Goal: Task Accomplishment & Management: Complete application form

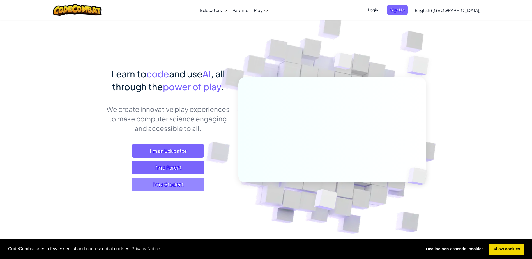
click at [168, 180] on span "I'm a Student" at bounding box center [167, 184] width 73 height 13
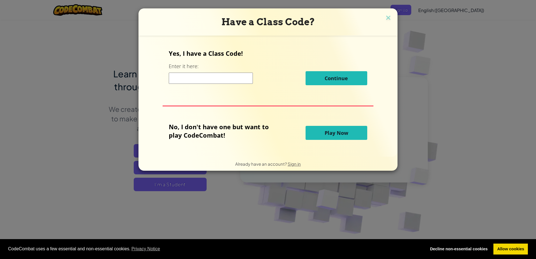
click at [240, 81] on input at bounding box center [211, 78] width 84 height 11
type input "DogLazySlow"
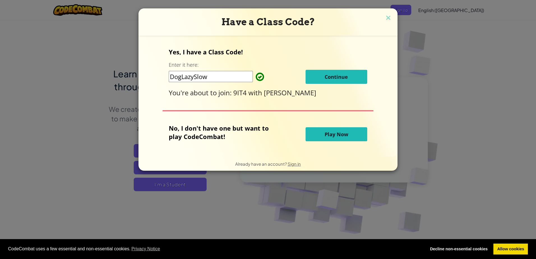
click at [326, 131] on span "Play Now" at bounding box center [337, 134] width 24 height 7
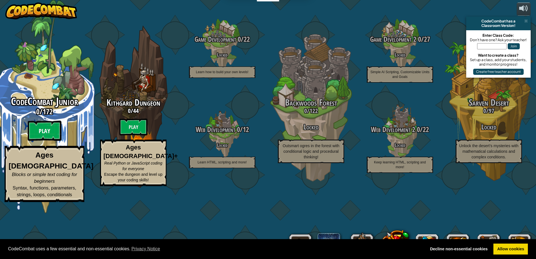
click at [44, 141] on btn "Play" at bounding box center [45, 131] width 34 height 20
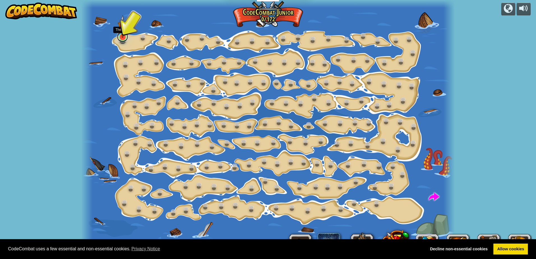
click at [123, 39] on link at bounding box center [122, 36] width 11 height 11
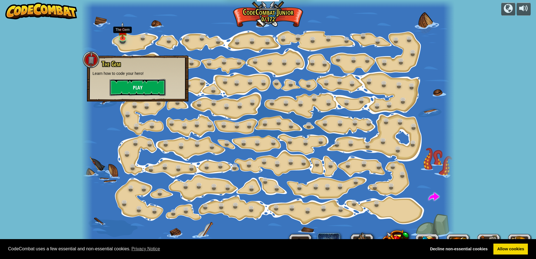
click at [133, 89] on button "Play" at bounding box center [138, 87] width 56 height 17
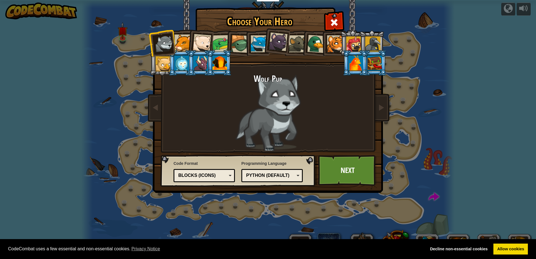
click at [164, 66] on div at bounding box center [163, 63] width 15 height 15
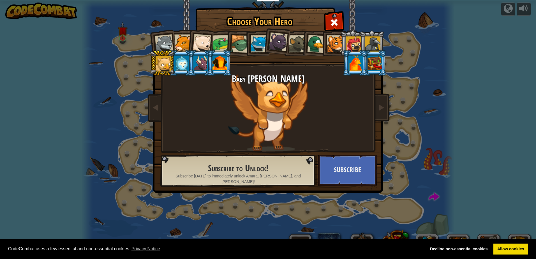
click at [201, 63] on div at bounding box center [200, 63] width 15 height 15
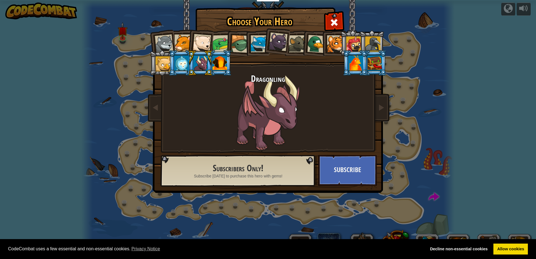
click at [189, 63] on li at bounding box center [200, 63] width 25 height 26
drag, startPoint x: 191, startPoint y: 46, endPoint x: 193, endPoint y: 50, distance: 4.8
click at [192, 47] on li at bounding box center [199, 41] width 27 height 27
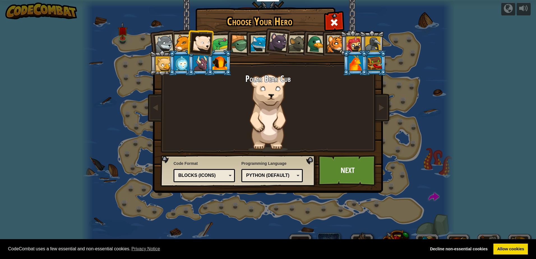
click at [222, 64] on div at bounding box center [220, 63] width 15 height 15
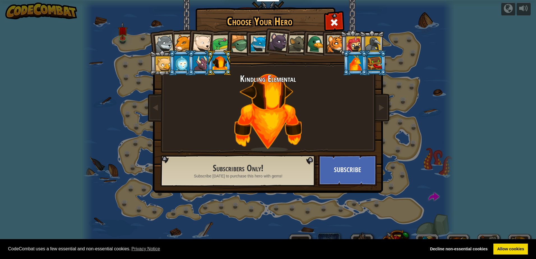
click at [334, 44] on div at bounding box center [335, 43] width 17 height 17
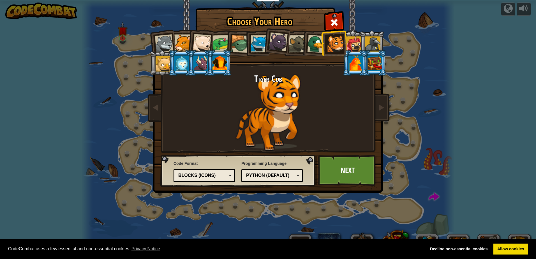
click at [289, 50] on div at bounding box center [297, 43] width 17 height 17
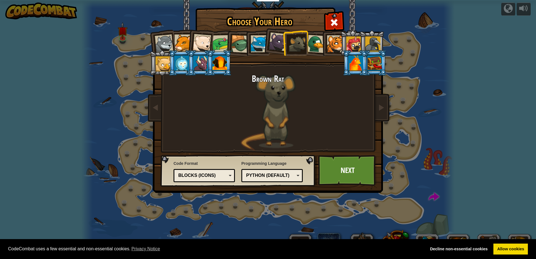
click at [274, 41] on div at bounding box center [278, 42] width 19 height 19
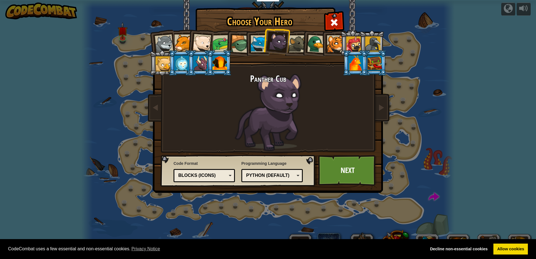
click at [259, 41] on div at bounding box center [259, 43] width 17 height 17
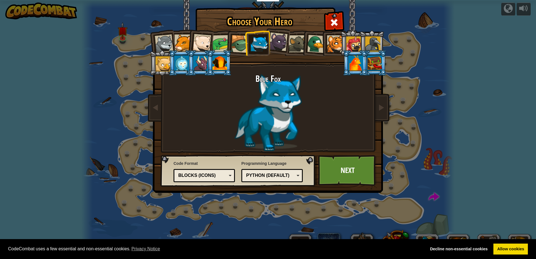
click at [227, 30] on ol at bounding box center [268, 30] width 231 height 0
click at [224, 41] on div at bounding box center [221, 43] width 17 height 17
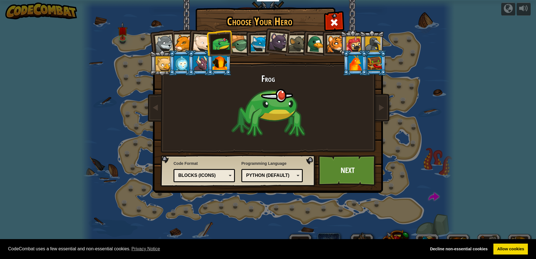
click at [240, 51] on div at bounding box center [240, 44] width 18 height 18
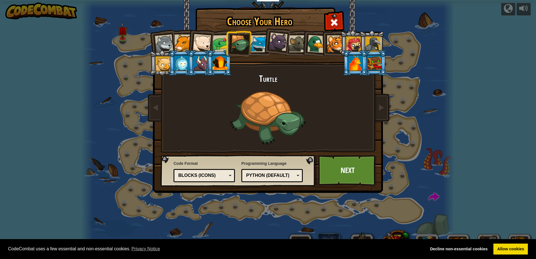
click at [263, 48] on li at bounding box center [276, 41] width 28 height 28
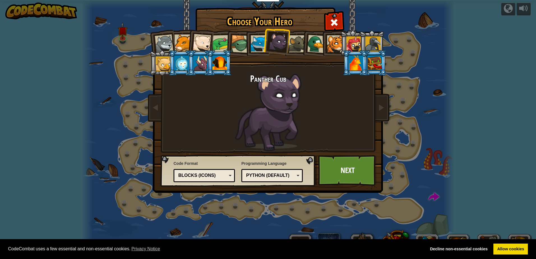
click at [355, 42] on div at bounding box center [353, 43] width 15 height 15
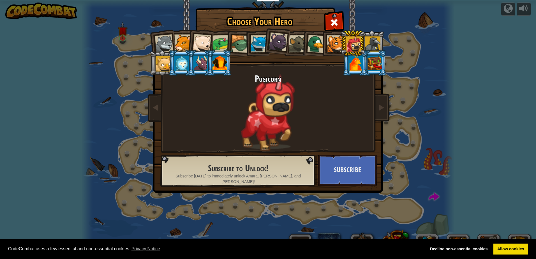
click at [310, 46] on div at bounding box center [316, 44] width 18 height 18
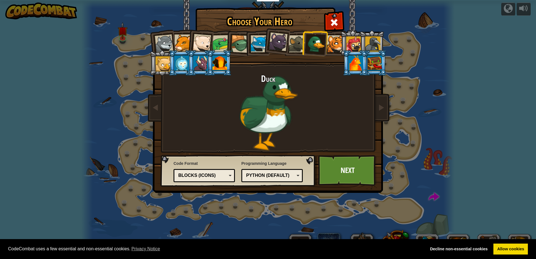
click at [297, 41] on div at bounding box center [297, 43] width 17 height 17
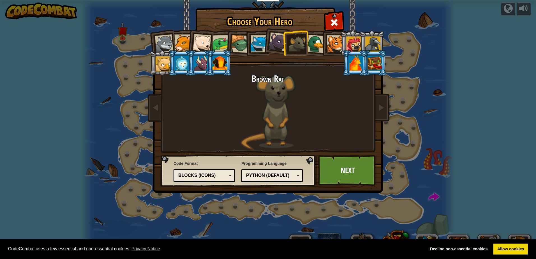
click at [278, 37] on div at bounding box center [278, 42] width 19 height 19
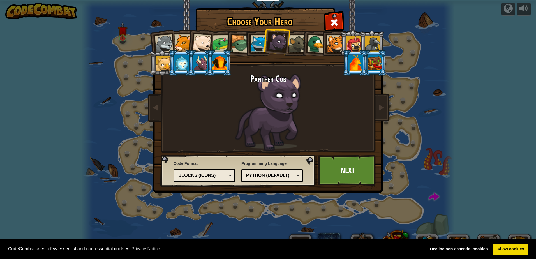
click at [346, 164] on link "Next" at bounding box center [347, 170] width 59 height 31
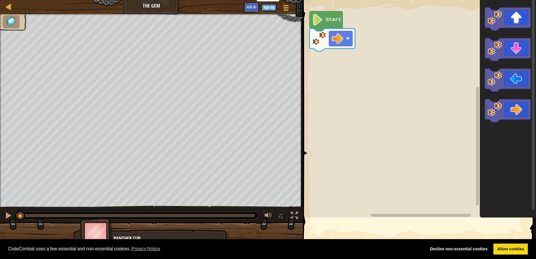
click at [389, 226] on span at bounding box center [420, 114] width 238 height 266
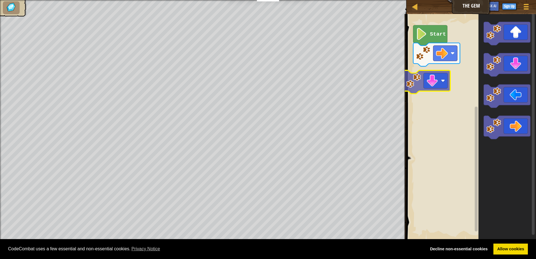
click at [427, 76] on div "Start" at bounding box center [470, 127] width 131 height 232
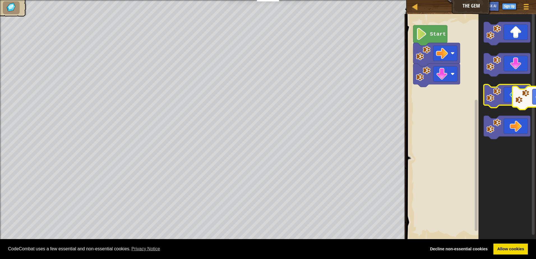
click at [525, 101] on g "Blockly Workspace" at bounding box center [507, 80] width 47 height 117
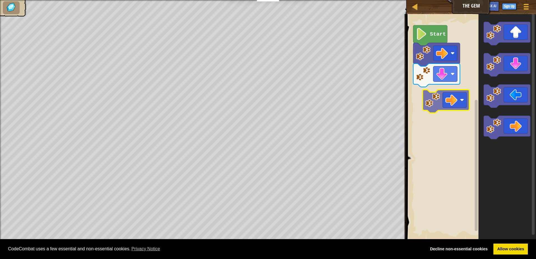
click at [447, 100] on div "Start" at bounding box center [470, 127] width 131 height 232
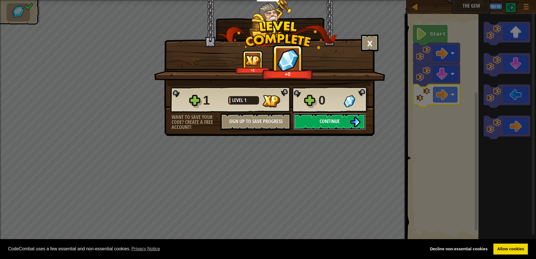
click at [334, 126] on button "Continue" at bounding box center [330, 121] width 72 height 17
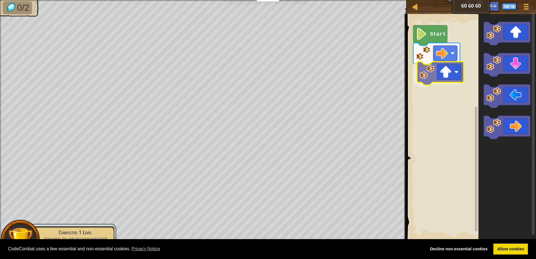
click at [439, 71] on div "Start" at bounding box center [470, 127] width 131 height 232
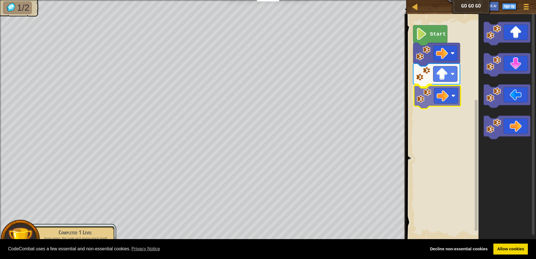
click at [446, 106] on div "Start" at bounding box center [470, 127] width 131 height 232
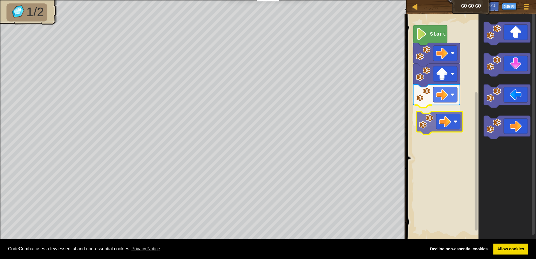
click at [445, 130] on div "Start" at bounding box center [470, 127] width 131 height 232
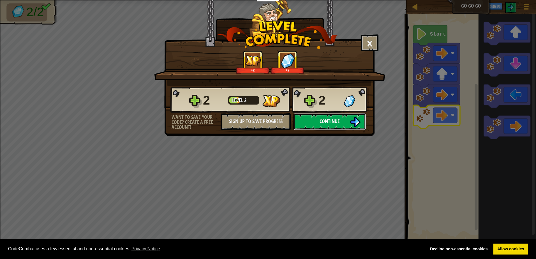
click at [338, 126] on button "Continue" at bounding box center [330, 121] width 72 height 17
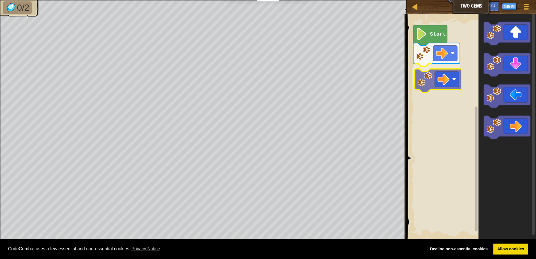
click at [439, 82] on div "Start" at bounding box center [470, 127] width 131 height 232
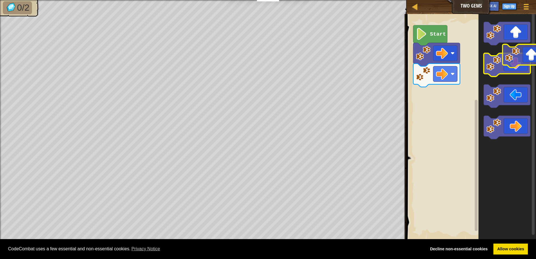
click at [521, 59] on g "Blockly Workspace" at bounding box center [507, 80] width 47 height 117
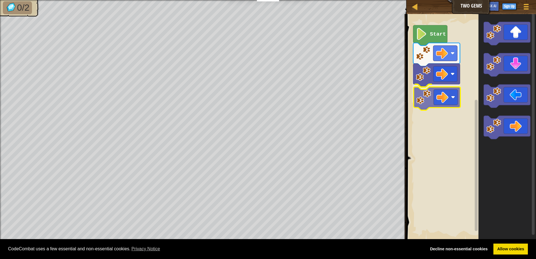
click at [446, 105] on div "Start" at bounding box center [470, 127] width 131 height 232
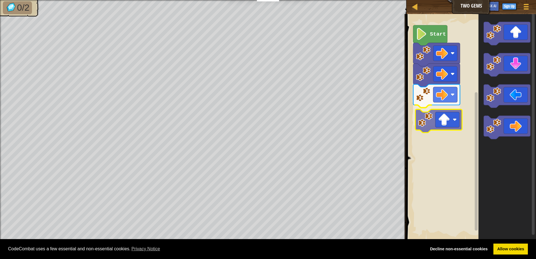
click at [440, 117] on div "Start" at bounding box center [470, 127] width 131 height 232
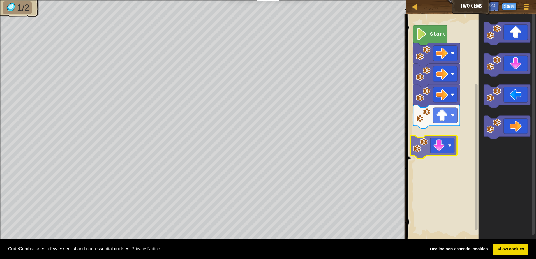
click at [438, 143] on div "Start" at bounding box center [470, 127] width 131 height 232
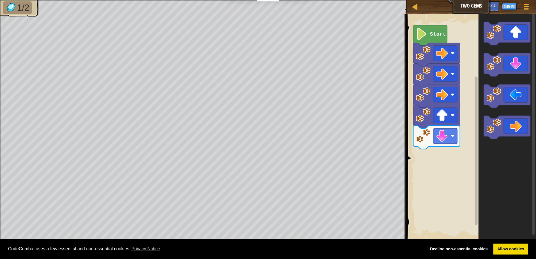
click at [452, 163] on div "Start" at bounding box center [470, 127] width 131 height 232
click at [470, 130] on div "Start" at bounding box center [470, 127] width 131 height 232
click at [495, 68] on image "Blockly Workspace" at bounding box center [493, 63] width 15 height 15
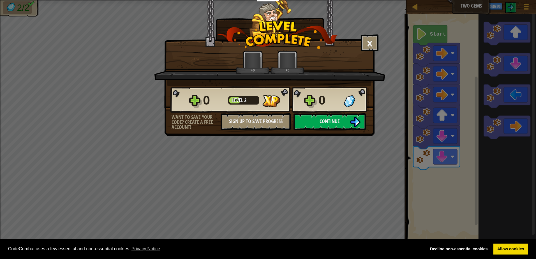
click at [493, 1] on body "Cookie Policy CodeCombat uses a few essential and non-essential cookies. Privac…" at bounding box center [268, 0] width 536 height 1
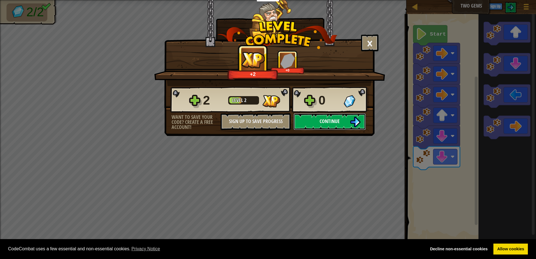
click at [329, 128] on button "Continue" at bounding box center [330, 121] width 72 height 17
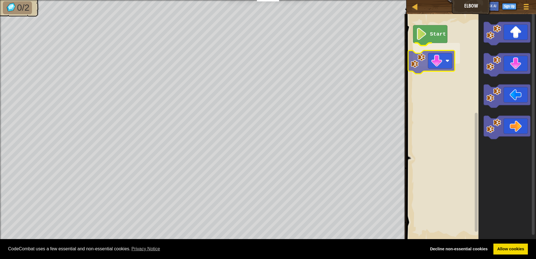
click at [428, 63] on div "Start" at bounding box center [470, 127] width 131 height 232
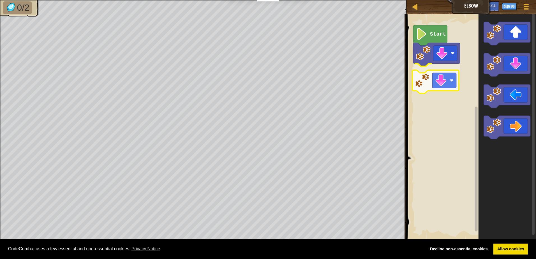
click at [438, 82] on div "Start" at bounding box center [470, 127] width 131 height 232
click at [465, 109] on div "Start" at bounding box center [470, 127] width 131 height 232
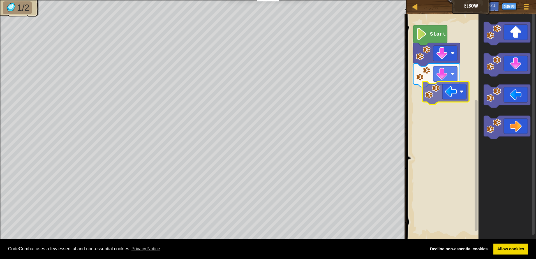
click at [441, 93] on div "Start" at bounding box center [470, 127] width 131 height 232
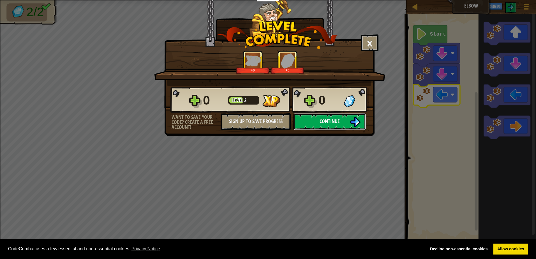
click at [328, 120] on span "Continue" at bounding box center [330, 121] width 20 height 7
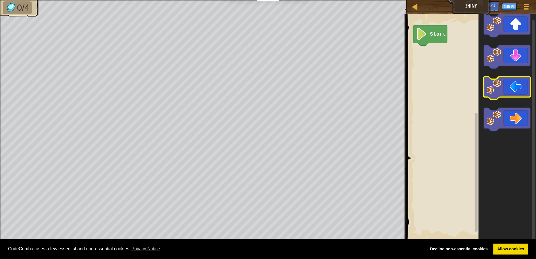
click at [486, 89] on icon "Blockly Workspace" at bounding box center [506, 127] width 57 height 232
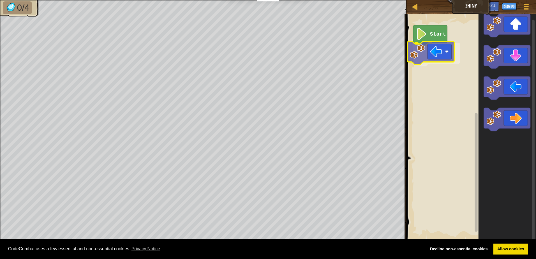
click at [424, 51] on div "Start" at bounding box center [470, 127] width 131 height 232
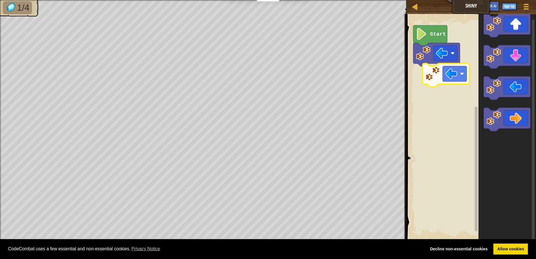
click at [429, 81] on div "Start" at bounding box center [470, 127] width 131 height 232
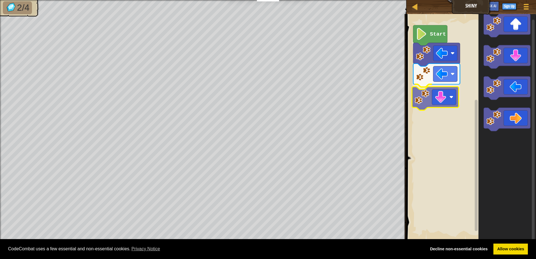
click at [430, 105] on div "Start" at bounding box center [470, 127] width 131 height 232
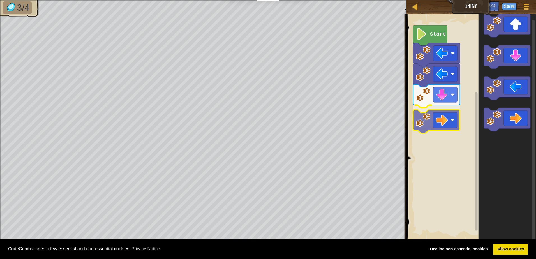
click at [437, 115] on div "Start" at bounding box center [470, 127] width 131 height 232
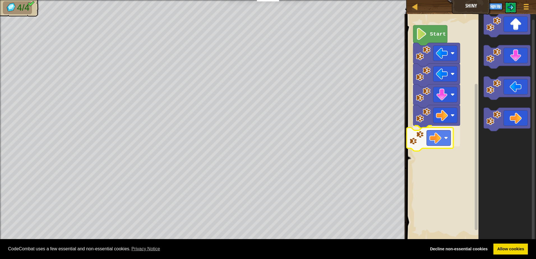
click at [446, 144] on div "Start" at bounding box center [470, 127] width 131 height 232
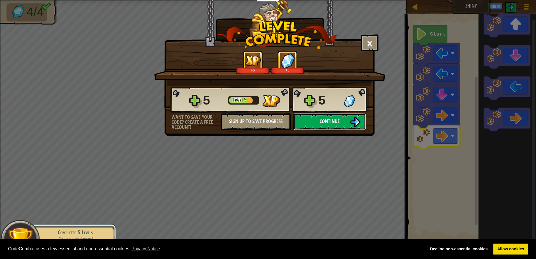
click at [335, 122] on span "Continue" at bounding box center [330, 121] width 20 height 7
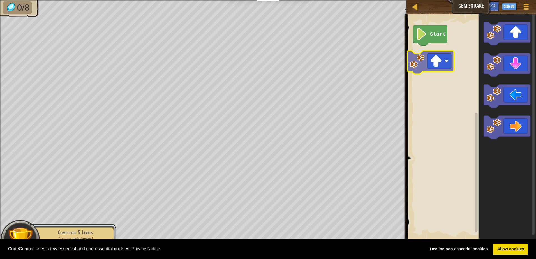
click at [417, 65] on div "Start" at bounding box center [470, 127] width 131 height 232
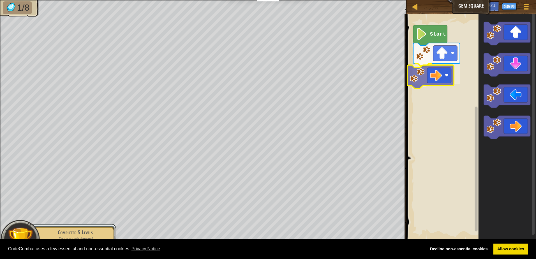
click at [442, 73] on div "Start" at bounding box center [470, 127] width 131 height 232
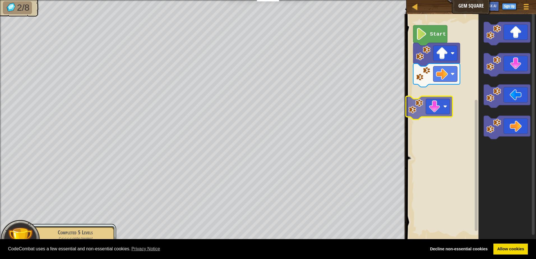
click at [435, 110] on div "Start" at bounding box center [470, 127] width 131 height 232
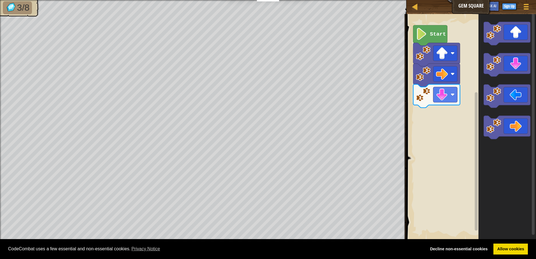
click at [444, 110] on div "Start" at bounding box center [470, 127] width 131 height 232
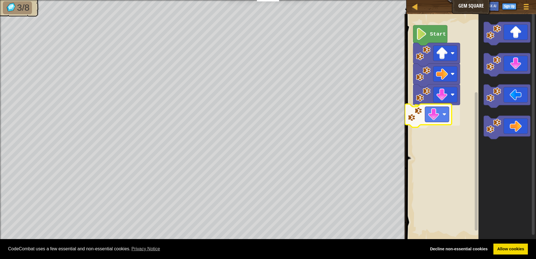
click at [419, 111] on div "Start" at bounding box center [470, 127] width 131 height 232
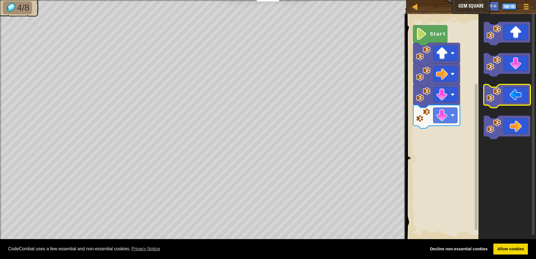
click at [498, 106] on icon "Blockly Workspace" at bounding box center [507, 96] width 47 height 23
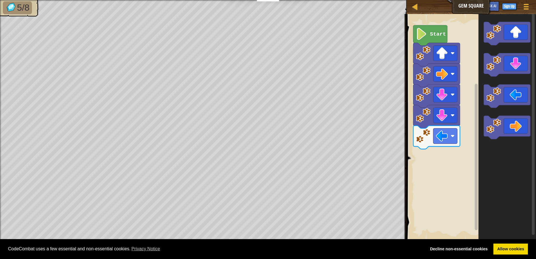
click at [486, 191] on icon "Blockly Workspace" at bounding box center [506, 127] width 57 height 232
click at [453, 157] on div "Start" at bounding box center [470, 127] width 131 height 232
click at [422, 148] on div "Start" at bounding box center [470, 127] width 131 height 232
click at [516, 100] on icon "Blockly Workspace" at bounding box center [507, 96] width 47 height 23
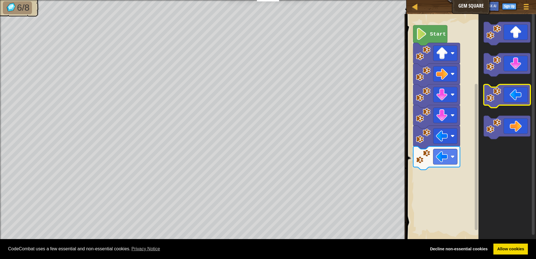
click at [495, 97] on image "Blockly Workspace" at bounding box center [493, 94] width 15 height 15
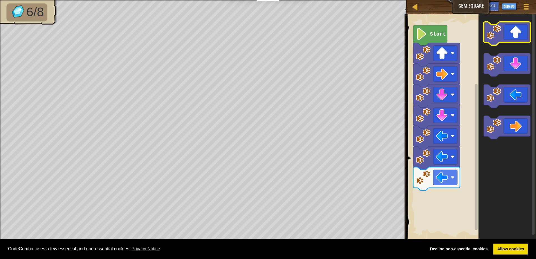
click at [497, 39] on image "Blockly Workspace" at bounding box center [493, 32] width 15 height 15
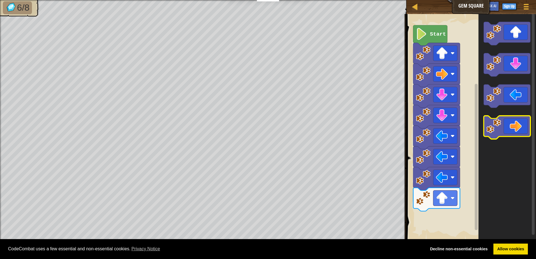
click at [512, 128] on icon "Blockly Workspace" at bounding box center [507, 127] width 47 height 23
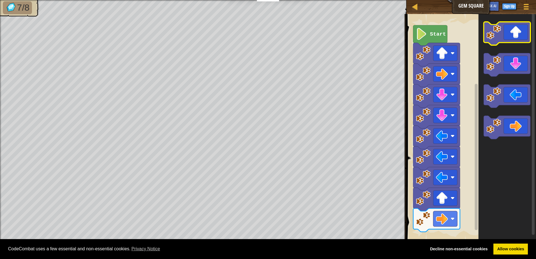
click at [503, 37] on icon "Blockly Workspace" at bounding box center [507, 33] width 47 height 23
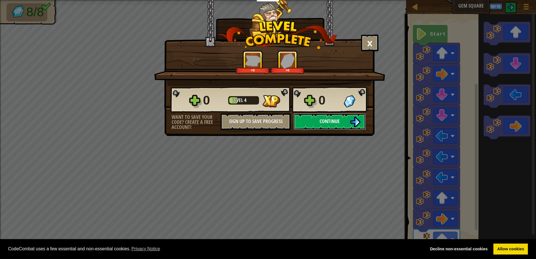
click at [309, 118] on button "Continue" at bounding box center [330, 121] width 72 height 17
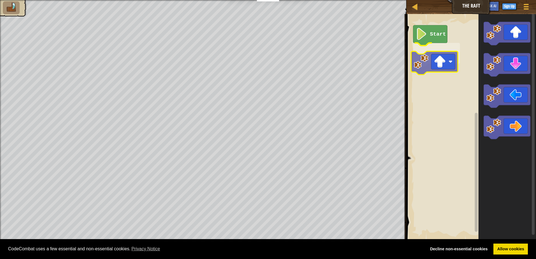
click at [437, 64] on div "Start" at bounding box center [470, 127] width 131 height 232
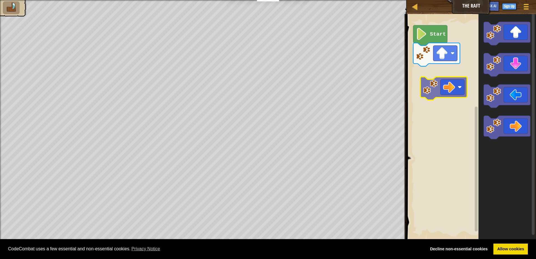
click at [419, 89] on div "Start" at bounding box center [470, 127] width 131 height 232
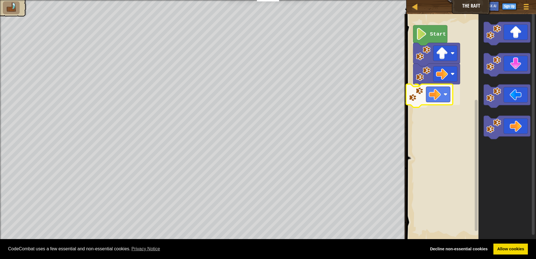
click at [420, 99] on div "Start" at bounding box center [470, 127] width 131 height 232
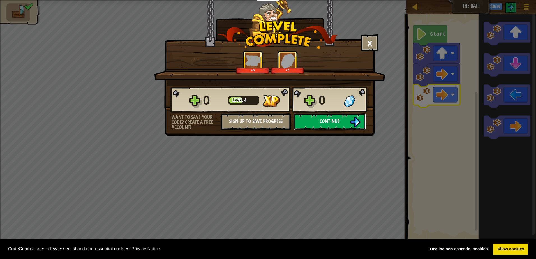
click at [344, 126] on button "Continue" at bounding box center [330, 121] width 72 height 17
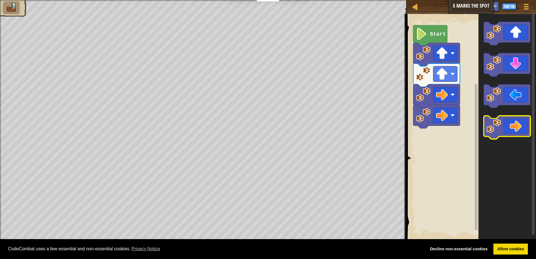
click at [497, 129] on image "Blockly Workspace" at bounding box center [493, 126] width 15 height 15
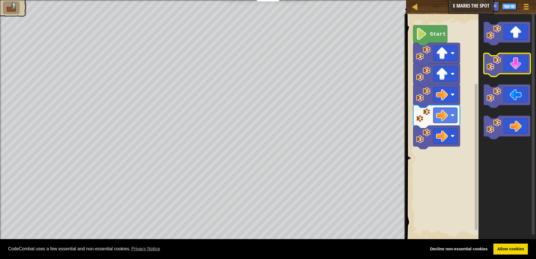
click at [504, 69] on icon "Blockly Workspace" at bounding box center [507, 64] width 47 height 23
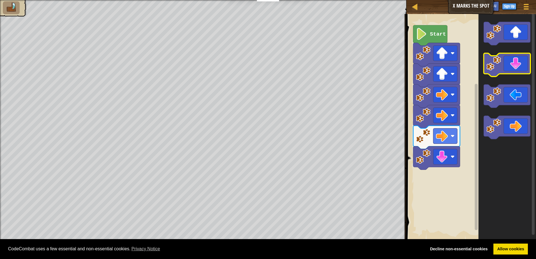
click at [501, 68] on image "Blockly Workspace" at bounding box center [493, 63] width 15 height 15
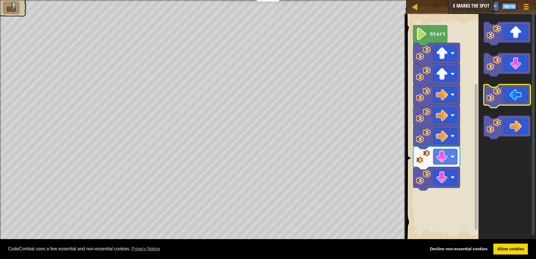
click at [495, 99] on image "Blockly Workspace" at bounding box center [493, 94] width 15 height 15
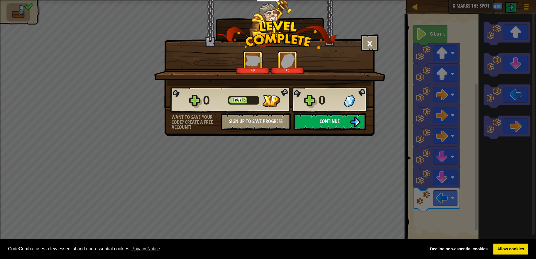
click at [317, 117] on button "Continue" at bounding box center [330, 121] width 72 height 17
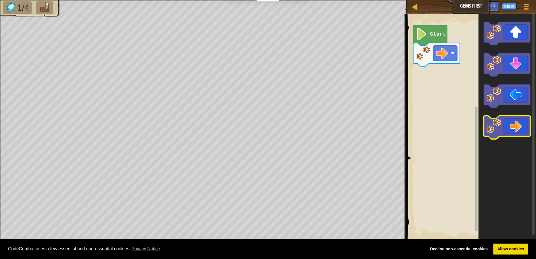
click at [500, 123] on image "Blockly Workspace" at bounding box center [493, 126] width 15 height 15
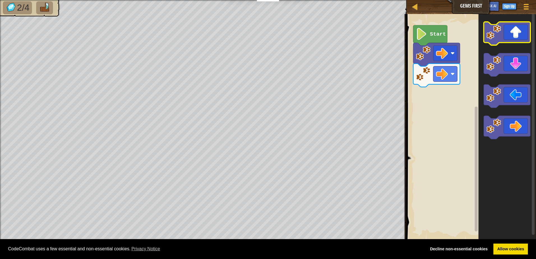
click at [500, 36] on image "Blockly Workspace" at bounding box center [493, 32] width 15 height 15
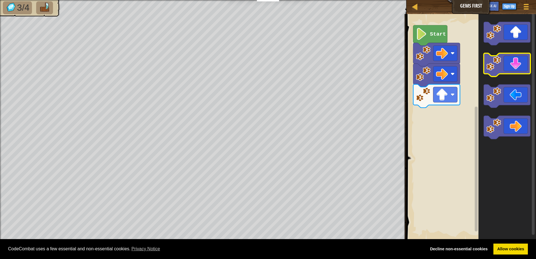
click at [497, 67] on image "Blockly Workspace" at bounding box center [493, 63] width 15 height 15
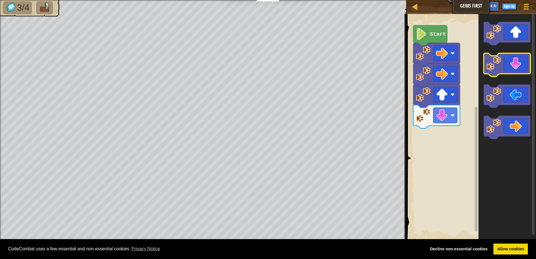
click at [497, 67] on image "Blockly Workspace" at bounding box center [493, 63] width 15 height 15
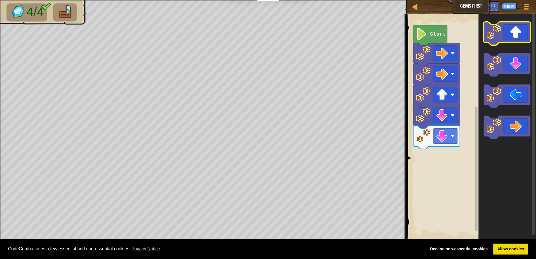
click at [495, 37] on image "Blockly Workspace" at bounding box center [493, 32] width 15 height 15
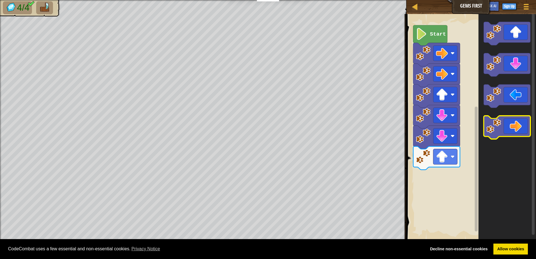
click at [507, 130] on icon "Blockly Workspace" at bounding box center [507, 127] width 47 height 23
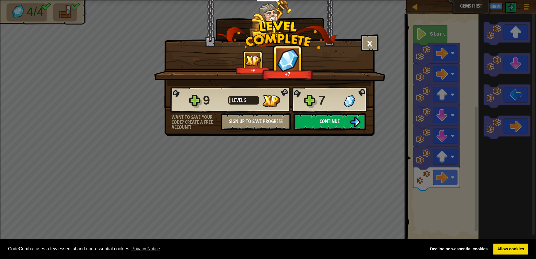
click at [339, 117] on button "Continue" at bounding box center [330, 121] width 72 height 17
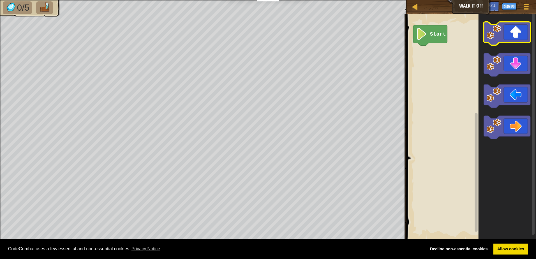
click at [493, 40] on icon "Blockly Workspace" at bounding box center [507, 33] width 47 height 23
click at [495, 41] on icon "Blockly Workspace" at bounding box center [507, 33] width 47 height 23
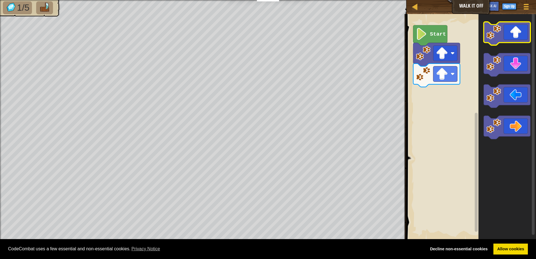
click at [496, 40] on icon "Blockly Workspace" at bounding box center [507, 33] width 47 height 23
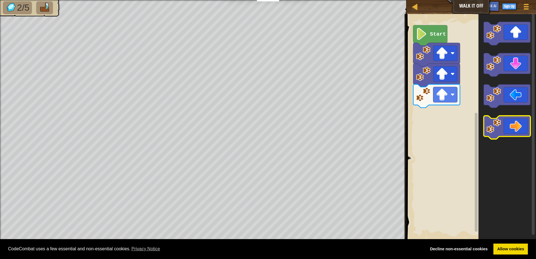
click at [508, 130] on icon "Blockly Workspace" at bounding box center [507, 127] width 47 height 23
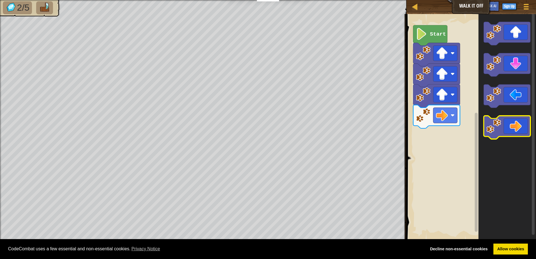
click at [505, 130] on icon "Blockly Workspace" at bounding box center [507, 127] width 47 height 23
click at [503, 130] on icon "Blockly Workspace" at bounding box center [507, 127] width 47 height 23
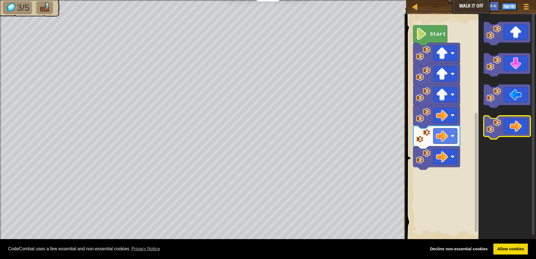
click at [503, 130] on icon "Blockly Workspace" at bounding box center [507, 127] width 47 height 23
click at [502, 130] on icon "Blockly Workspace" at bounding box center [507, 127] width 47 height 23
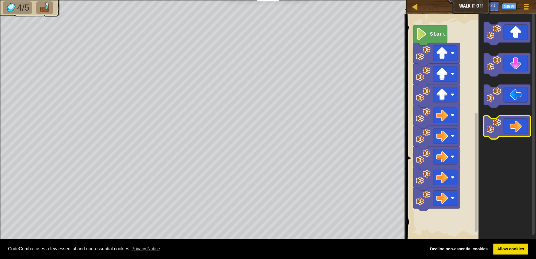
click at [502, 131] on icon "Blockly Workspace" at bounding box center [507, 127] width 47 height 23
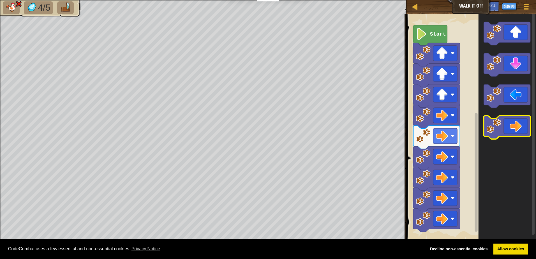
click at [502, 131] on icon "Blockly Workspace" at bounding box center [507, 127] width 47 height 23
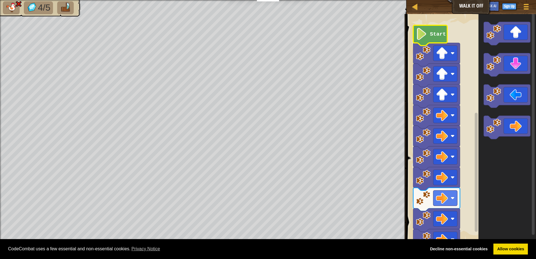
click at [420, 33] on image "Blockly Workspace" at bounding box center [421, 34] width 11 height 12
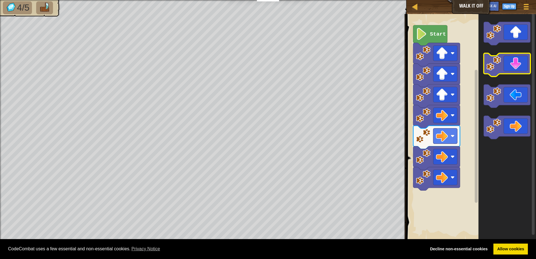
click at [494, 62] on image "Blockly Workspace" at bounding box center [493, 63] width 15 height 15
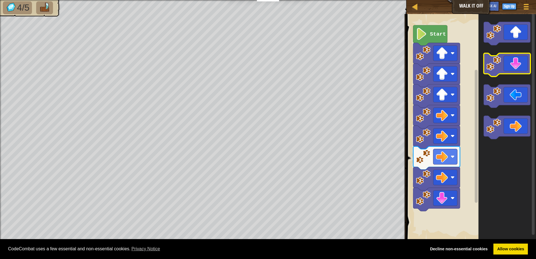
click at [494, 62] on image "Blockly Workspace" at bounding box center [493, 63] width 15 height 15
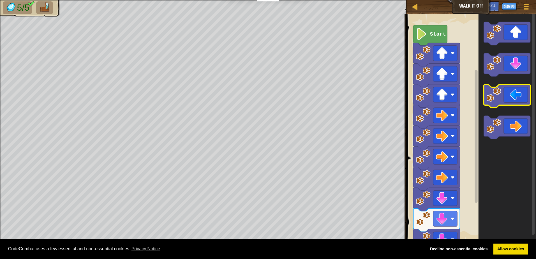
click at [497, 102] on image "Blockly Workspace" at bounding box center [493, 94] width 15 height 15
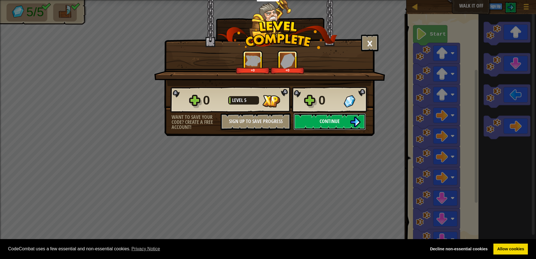
click at [330, 125] on button "Continue" at bounding box center [330, 121] width 72 height 17
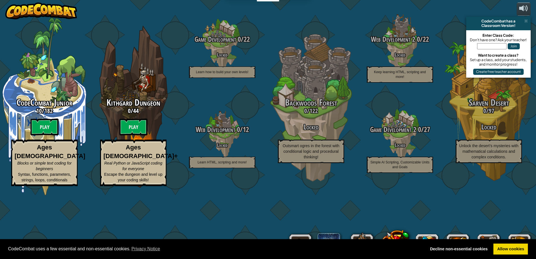
click at [31, 8] on img at bounding box center [41, 11] width 72 height 17
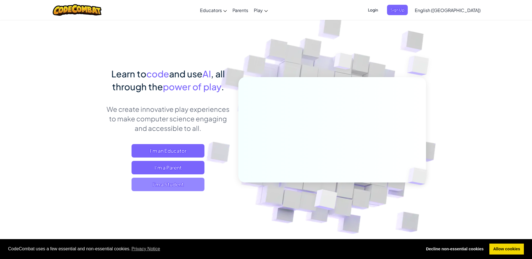
click at [166, 186] on span "I'm a Student" at bounding box center [167, 184] width 73 height 13
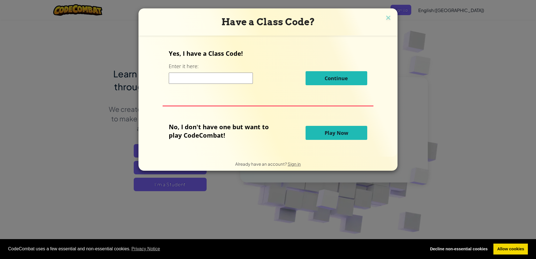
click at [322, 133] on button "Play Now" at bounding box center [337, 133] width 62 height 14
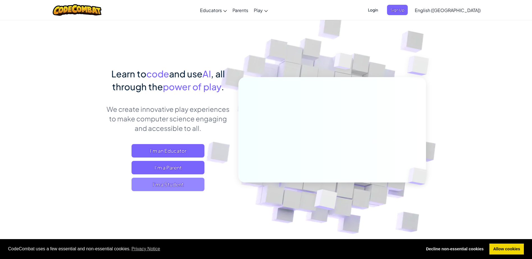
click at [166, 184] on span "I'm a Student" at bounding box center [167, 184] width 73 height 13
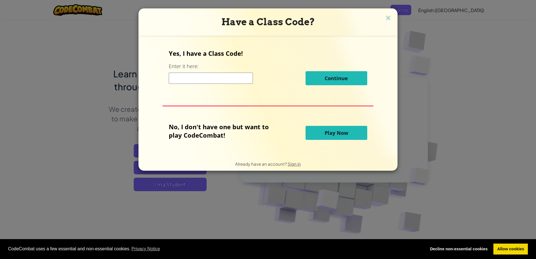
click at [233, 79] on input at bounding box center [211, 78] width 84 height 11
type input "DogLazySlow"
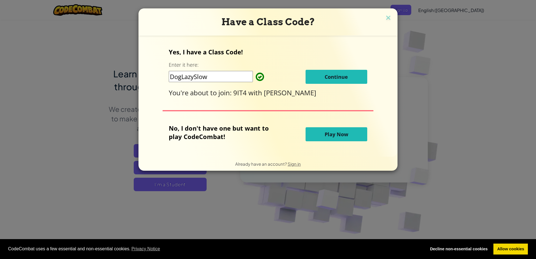
click at [343, 79] on span "Continue" at bounding box center [336, 76] width 23 height 7
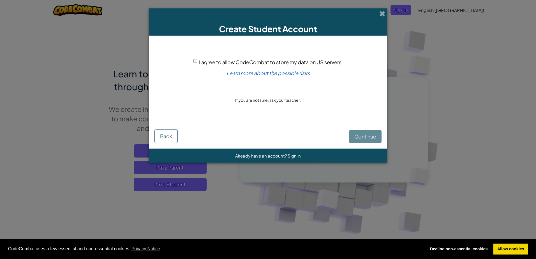
click at [198, 63] on div "I agree to allow CodeCombat to store my data on US servers." at bounding box center [267, 62] width 149 height 8
click at [196, 61] on input "I agree to allow CodeCombat to store my data on US servers." at bounding box center [195, 61] width 4 height 4
checkbox input "true"
click at [367, 137] on span "Continue" at bounding box center [365, 136] width 22 height 6
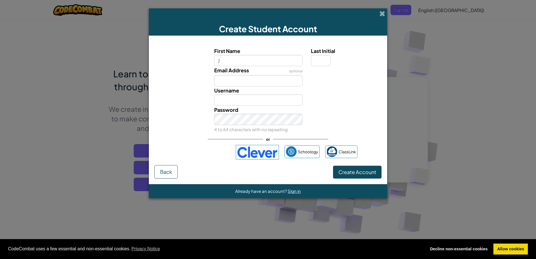
type input "Joris"
type input "G"
type input "jgurgzdaitis.22@wymcol.org"
type input "JorisG"
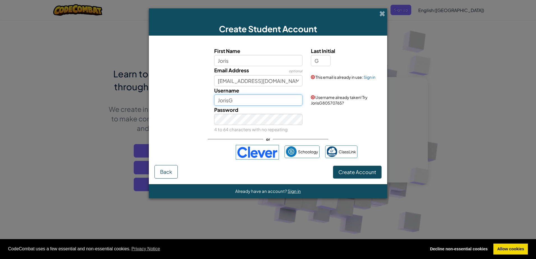
click at [249, 103] on input "JorisG" at bounding box center [258, 99] width 89 height 11
click at [362, 174] on span "Create Account" at bounding box center [357, 172] width 38 height 6
click at [373, 77] on link "Sign in" at bounding box center [370, 77] width 12 height 5
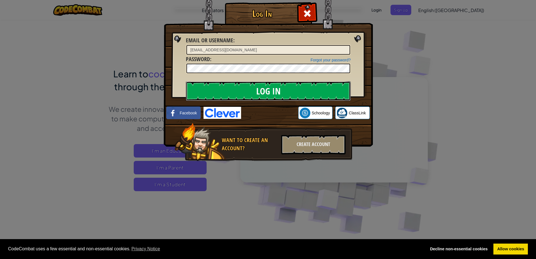
click at [317, 91] on input "Log In" at bounding box center [268, 91] width 165 height 20
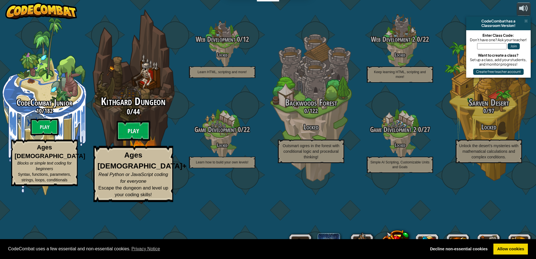
click at [137, 109] on span "Kithgard Dungeon" at bounding box center [133, 101] width 64 height 15
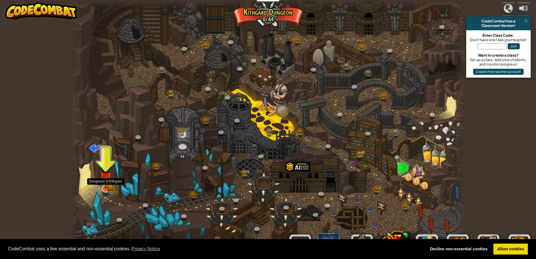
click at [106, 189] on img at bounding box center [105, 177] width 11 height 23
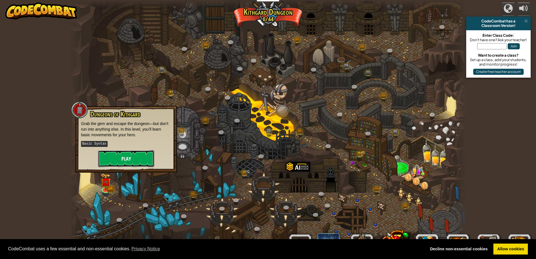
click at [120, 155] on button "Play" at bounding box center [126, 158] width 56 height 17
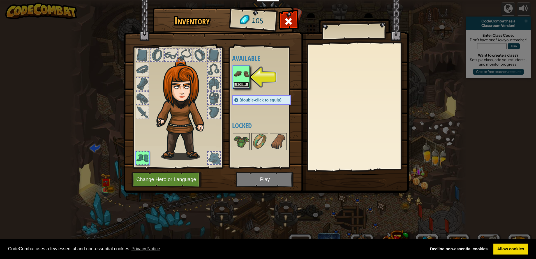
click at [243, 85] on button "Equip" at bounding box center [242, 85] width 16 height 6
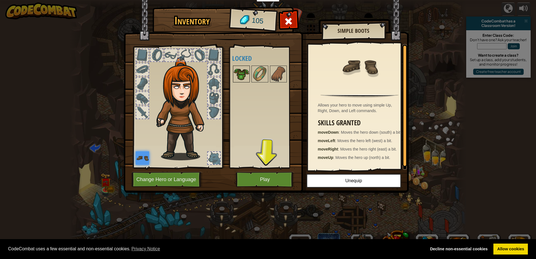
click at [247, 73] on img at bounding box center [242, 74] width 16 height 16
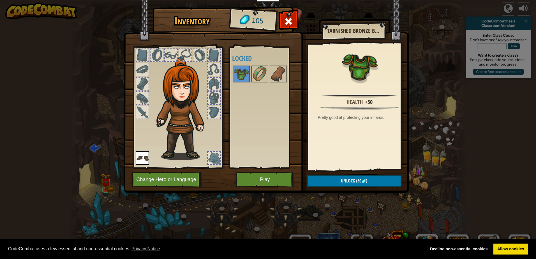
click at [179, 91] on img at bounding box center [184, 108] width 60 height 103
click at [180, 86] on img at bounding box center [184, 108] width 60 height 103
click at [155, 181] on button "Change Hero or Language" at bounding box center [166, 179] width 71 height 15
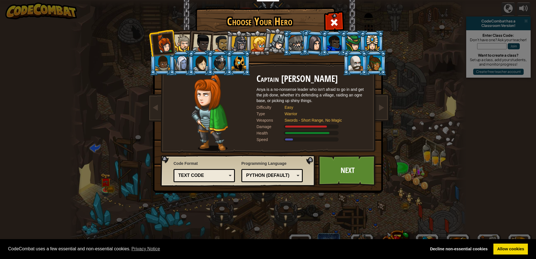
click at [183, 45] on div at bounding box center [182, 42] width 17 height 17
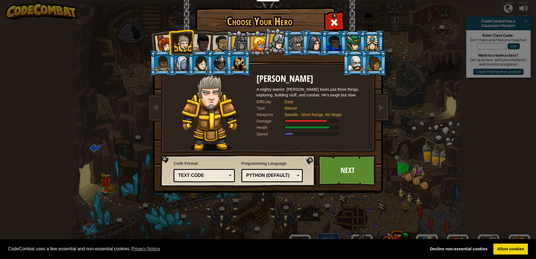
click at [206, 43] on div at bounding box center [202, 43] width 19 height 19
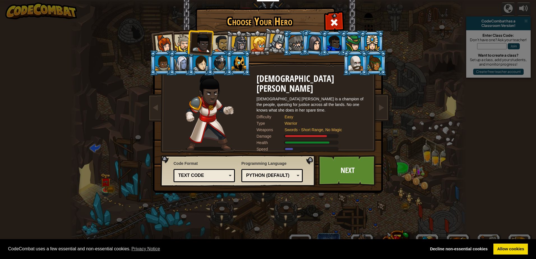
click at [219, 42] on div at bounding box center [221, 43] width 17 height 17
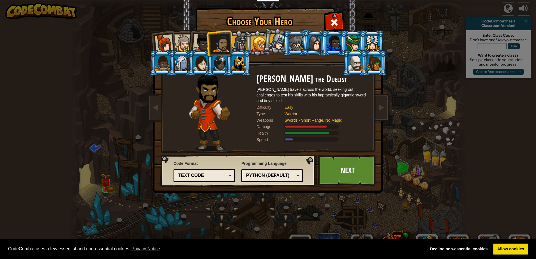
click at [236, 42] on div at bounding box center [239, 44] width 16 height 16
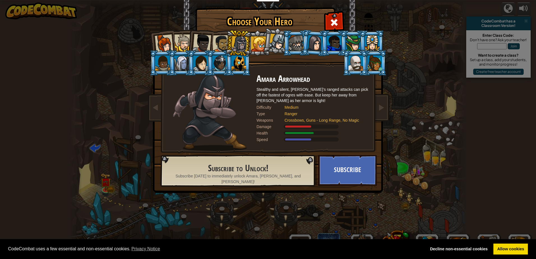
click at [280, 43] on div at bounding box center [277, 42] width 17 height 17
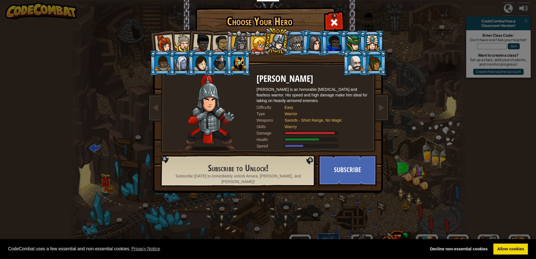
click at [239, 65] on div at bounding box center [239, 63] width 15 height 15
